Goal: Information Seeking & Learning: Learn about a topic

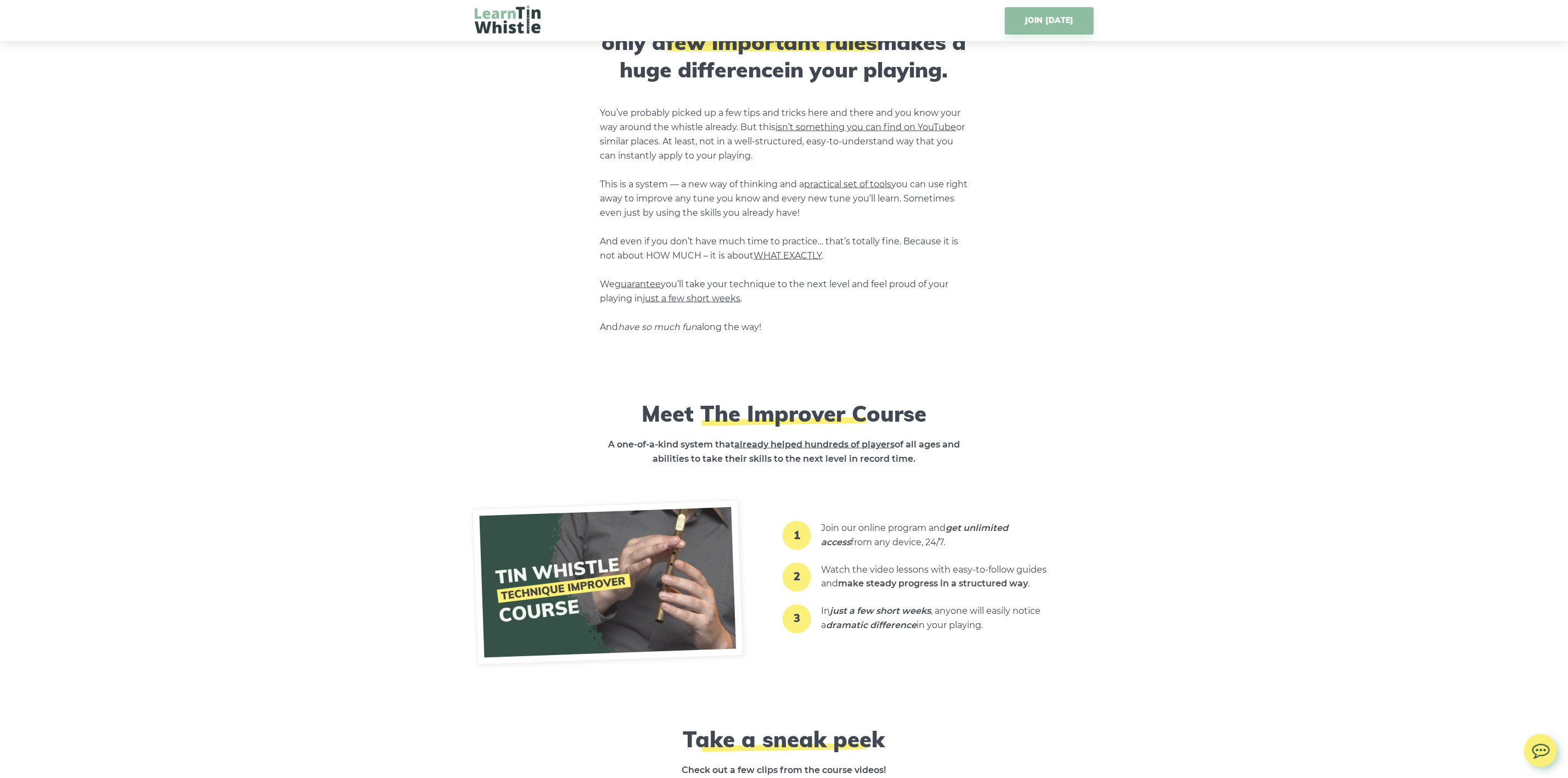
click at [664, 567] on img at bounding box center [608, 583] width 272 height 166
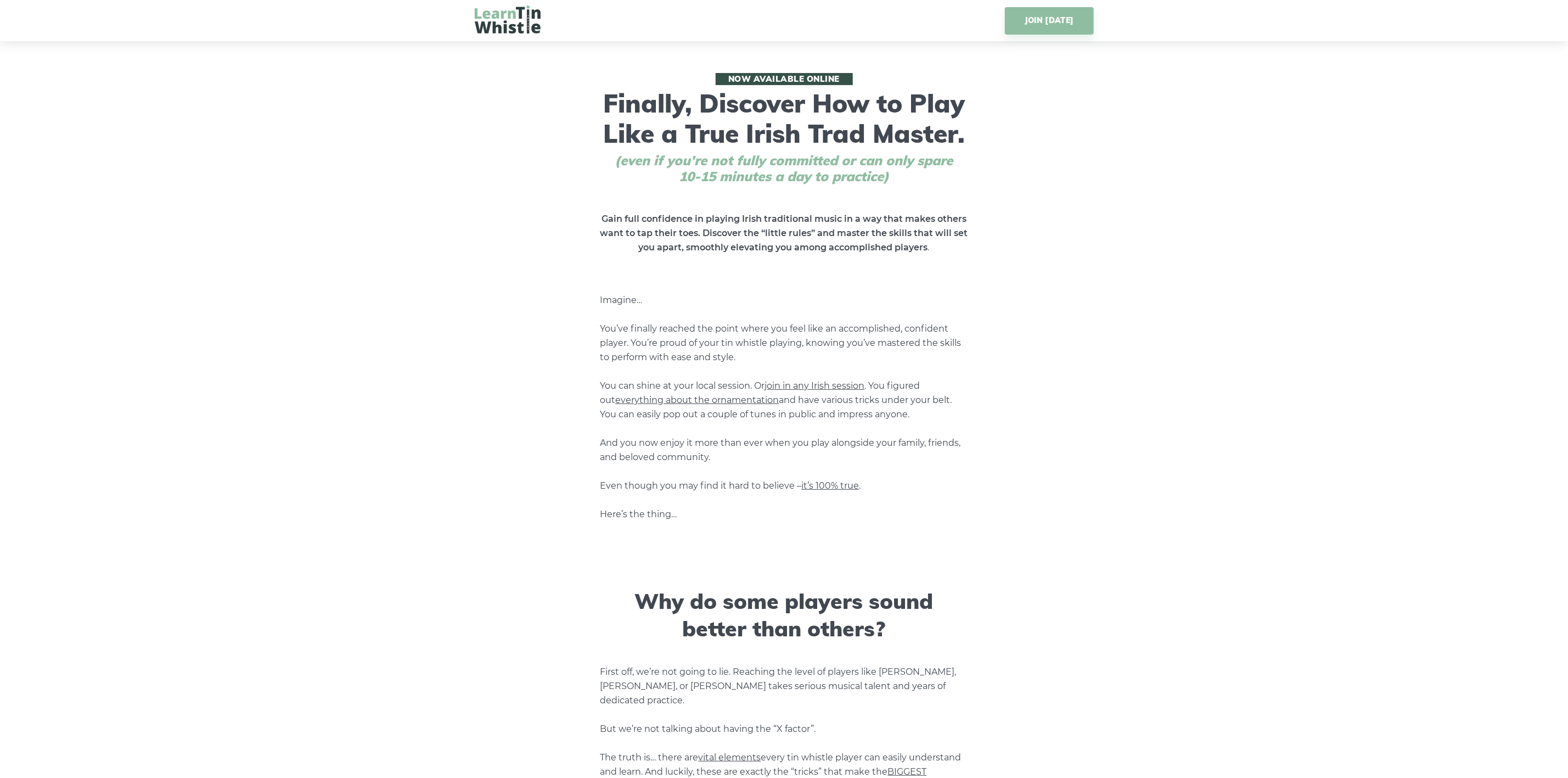
drag, startPoint x: 1399, startPoint y: 277, endPoint x: 1125, endPoint y: -72, distance: 443.7
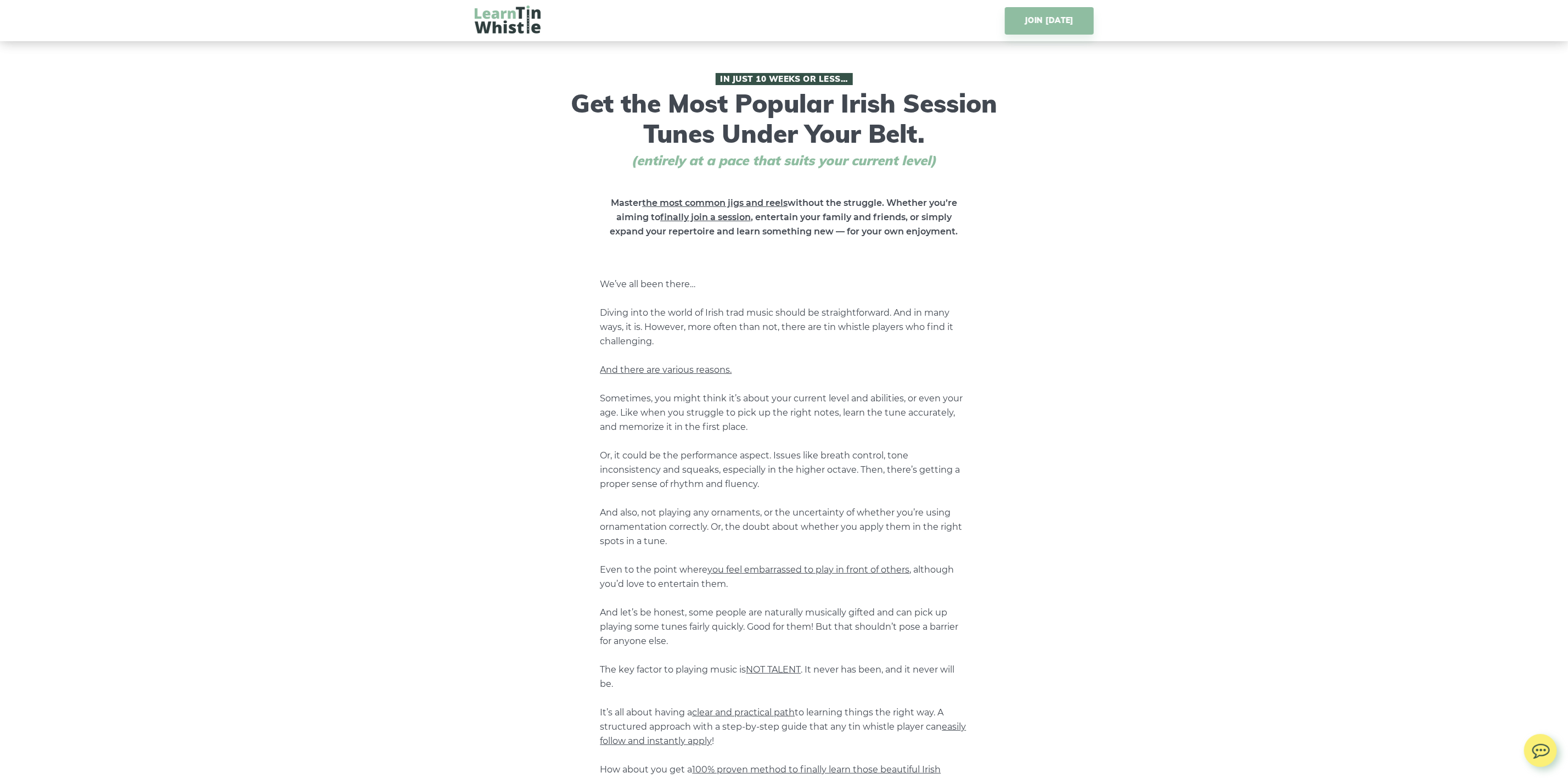
drag, startPoint x: 1163, startPoint y: 640, endPoint x: 1076, endPoint y: 218, distance: 430.9
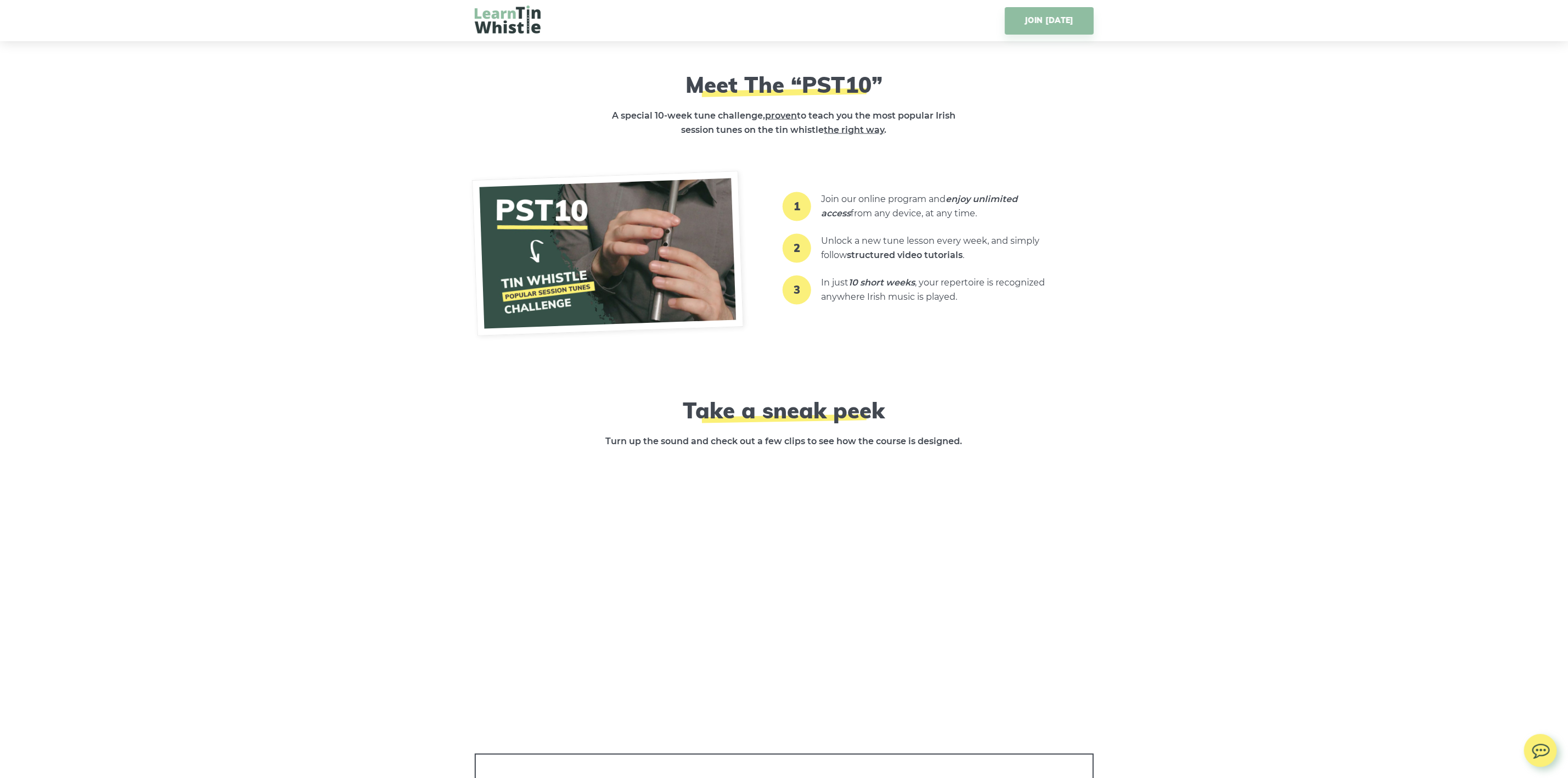
scroll to position [1482, 0]
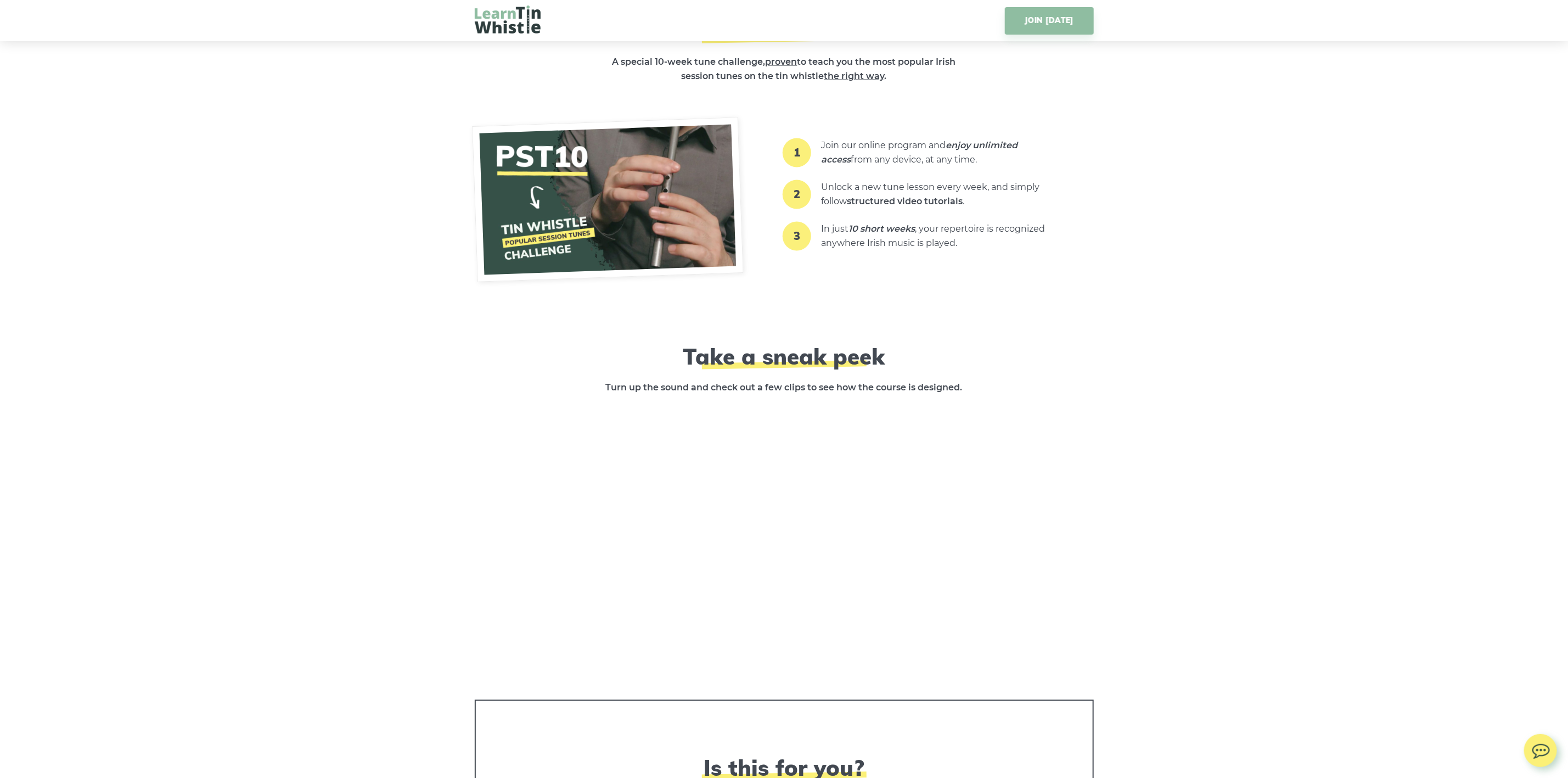
scroll to position [1235, 0]
